Goal: Information Seeking & Learning: Learn about a topic

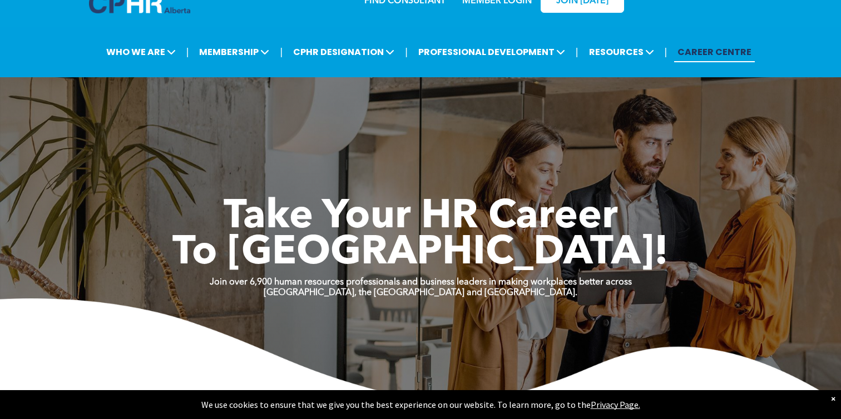
scroll to position [29, 0]
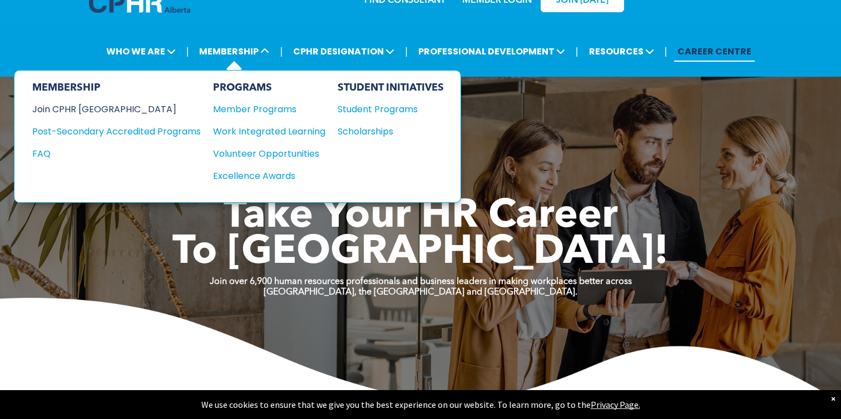
click at [91, 106] on div "Join CPHR [GEOGRAPHIC_DATA]" at bounding box center [108, 109] width 152 height 14
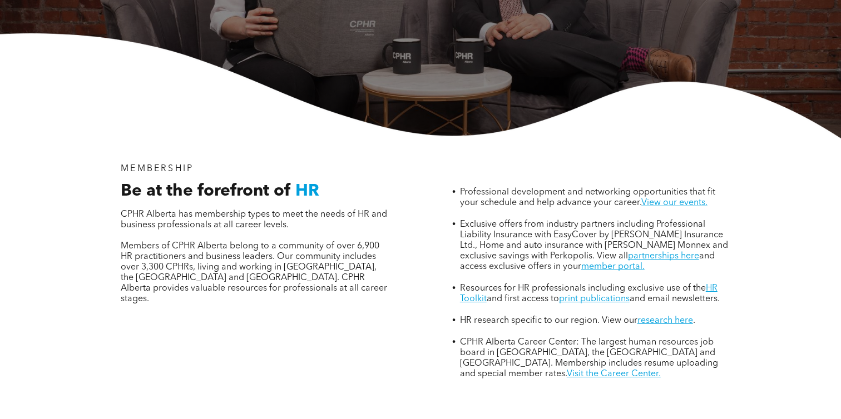
scroll to position [285, 0]
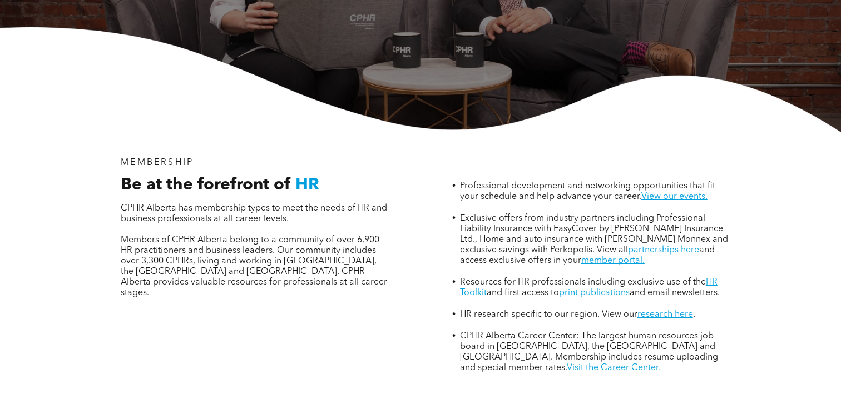
click at [678, 182] on span "Professional development and networking opportunities that fit your schedule an…" at bounding box center [587, 191] width 255 height 19
click at [678, 192] on link "View our events." at bounding box center [674, 196] width 66 height 9
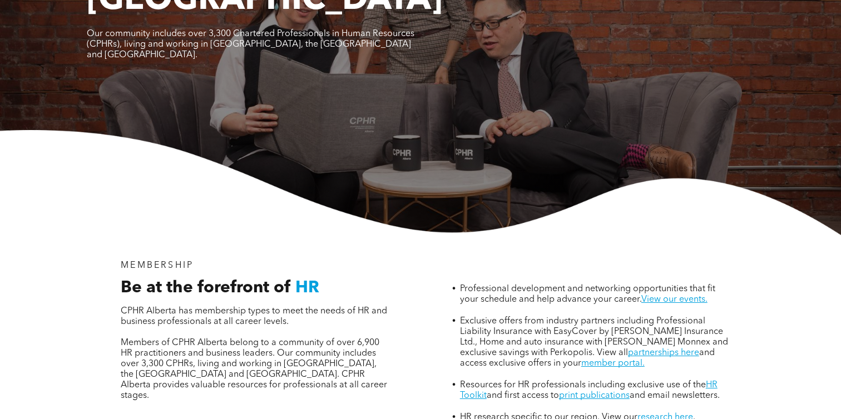
scroll to position [0, 0]
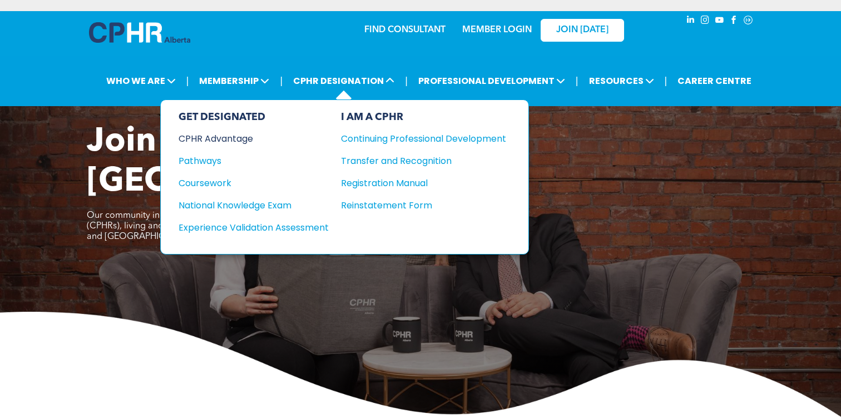
click at [243, 137] on div "CPHR Advantage" at bounding box center [246, 139] width 135 height 14
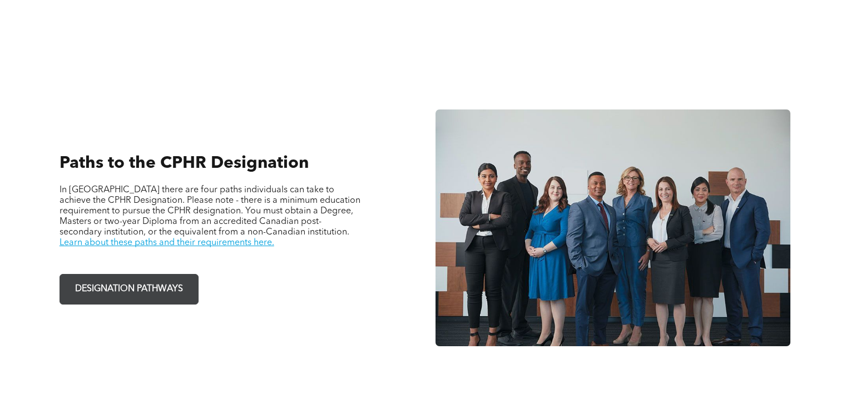
scroll to position [713, 0]
click at [185, 285] on span "DESIGNATION PATHWAYS" at bounding box center [129, 289] width 116 height 22
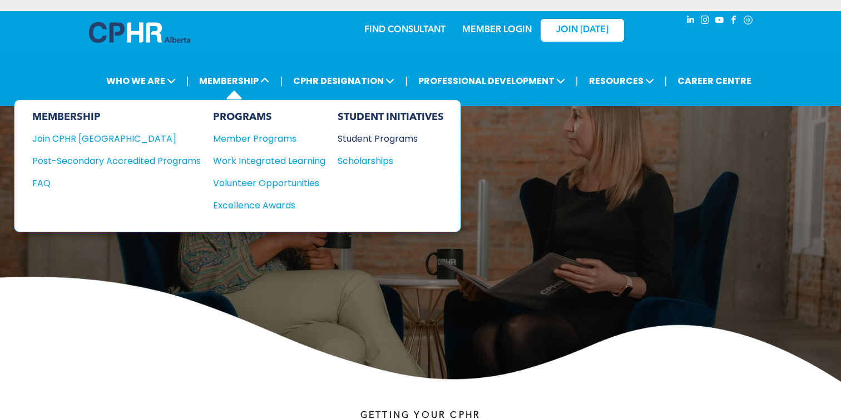
click at [376, 137] on div "Student Programs" at bounding box center [386, 139] width 96 height 14
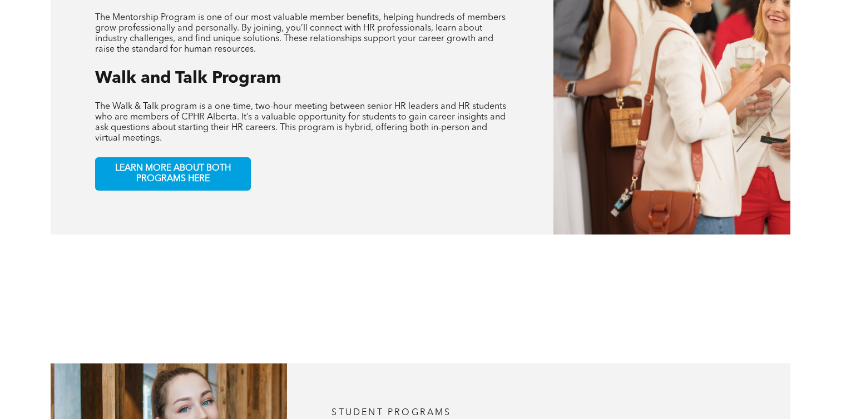
scroll to position [635, 0]
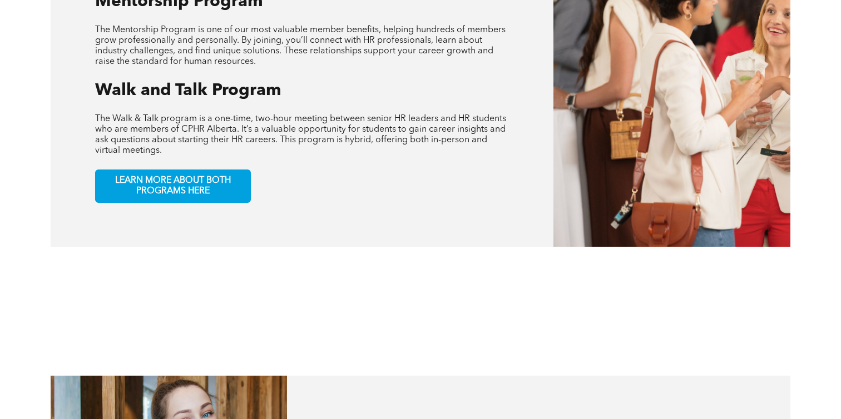
click at [234, 194] on div "student programs Mentorship Program The Mentorship Program is one of our most v…" at bounding box center [302, 85] width 503 height 324
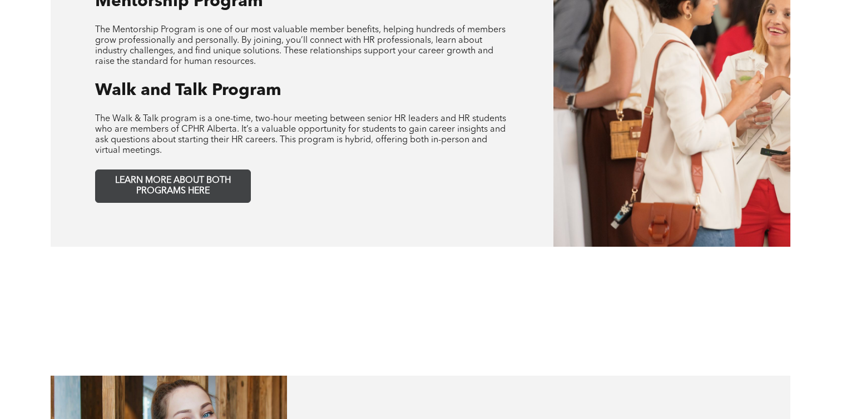
click at [235, 181] on span "LEARN MORE ABOUT BOTH PROGRAMS HERE" at bounding box center [173, 186] width 147 height 21
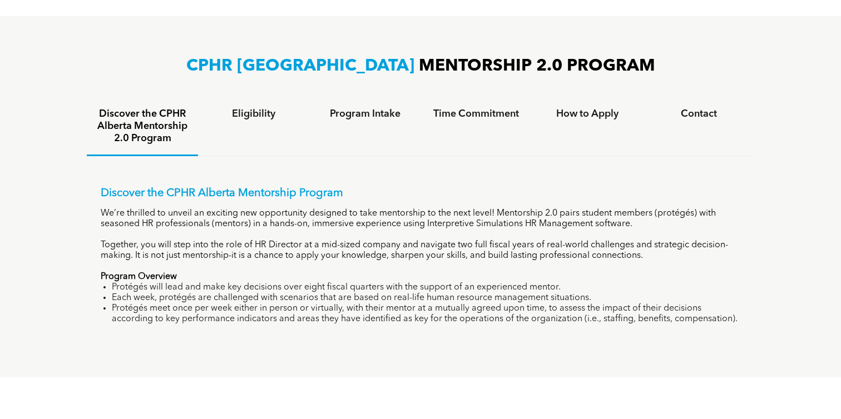
scroll to position [699, 0]
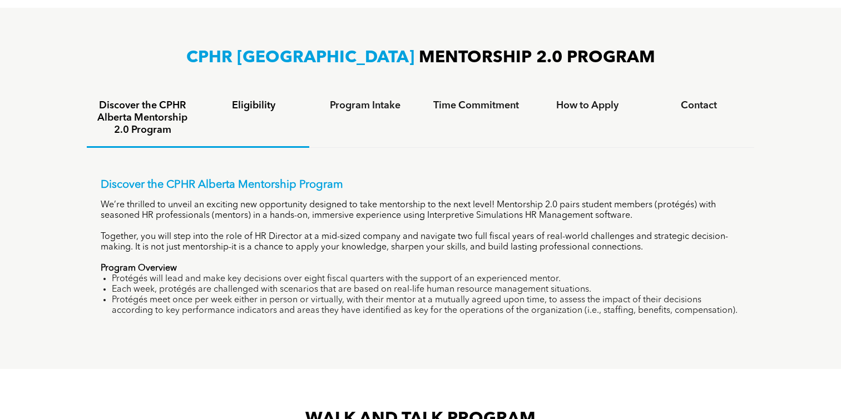
click at [241, 102] on h4 "Eligibility" at bounding box center [253, 106] width 91 height 12
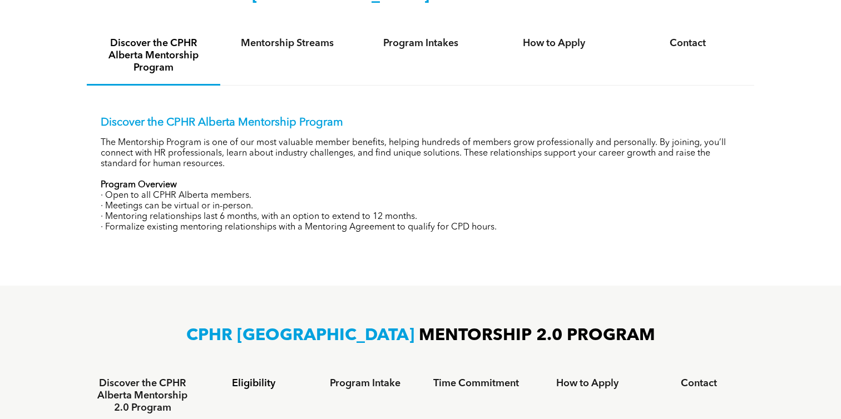
scroll to position [0, 0]
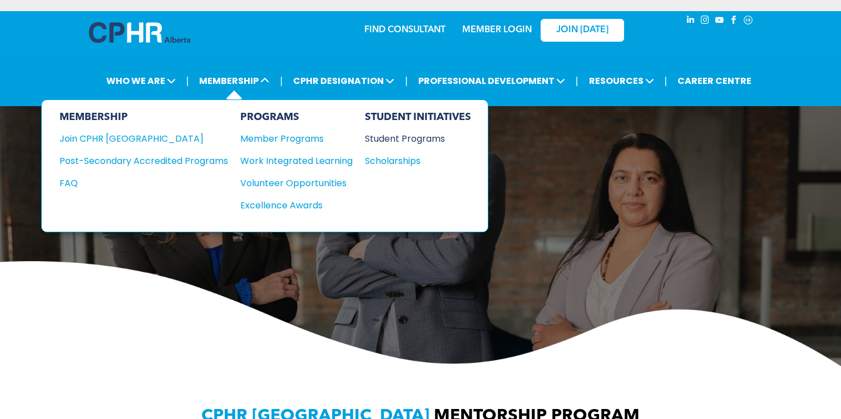
click at [396, 141] on div "Student Programs" at bounding box center [413, 139] width 96 height 14
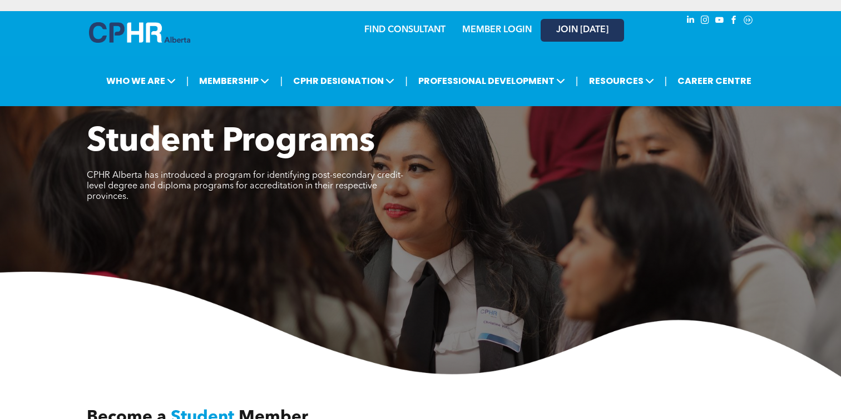
click at [574, 30] on span "JOIN [DATE]" at bounding box center [582, 30] width 52 height 11
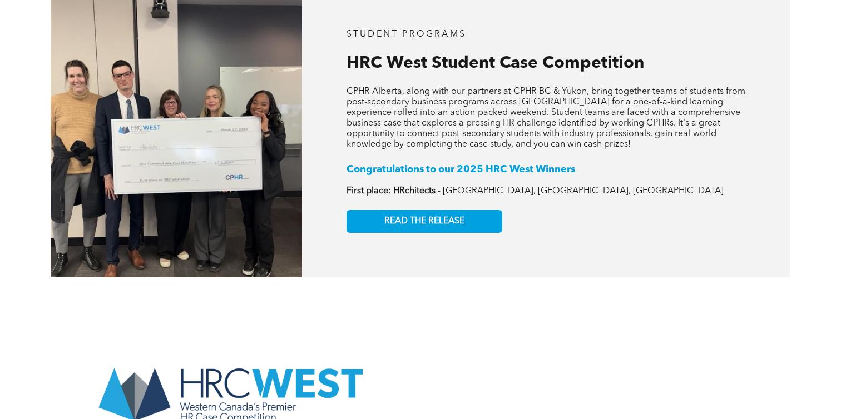
scroll to position [1742, 0]
